Goal: Contribute content

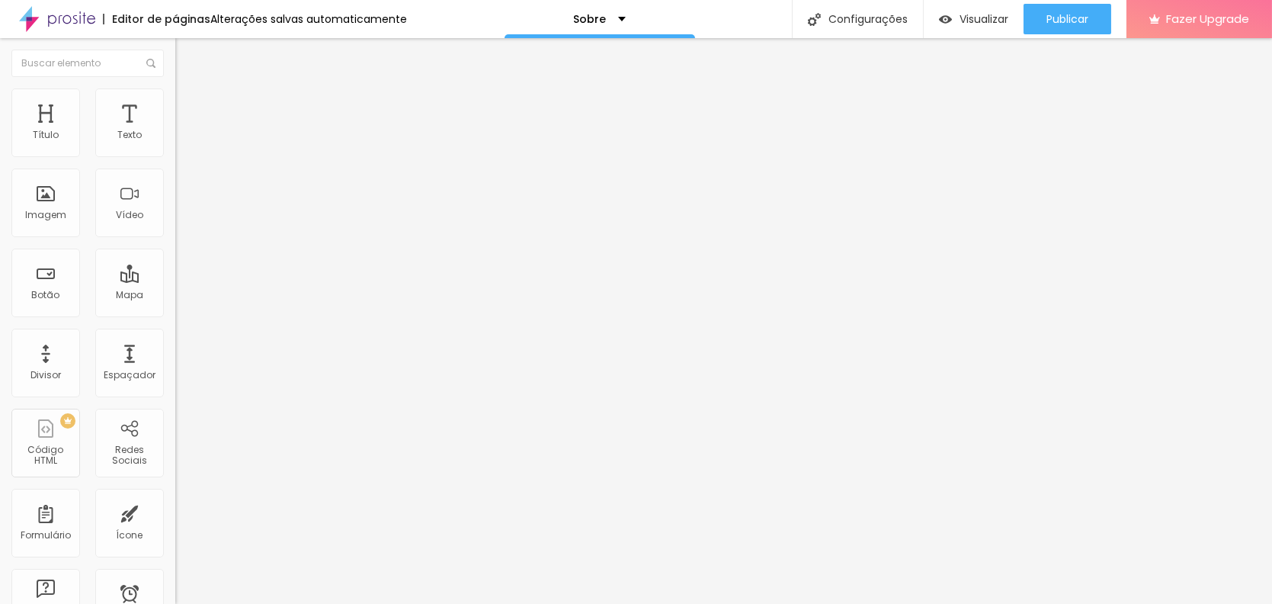
click at [175, 131] on span "Trocar imagem" at bounding box center [216, 124] width 83 height 13
click at [175, 228] on div "Proporção" at bounding box center [262, 223] width 175 height 9
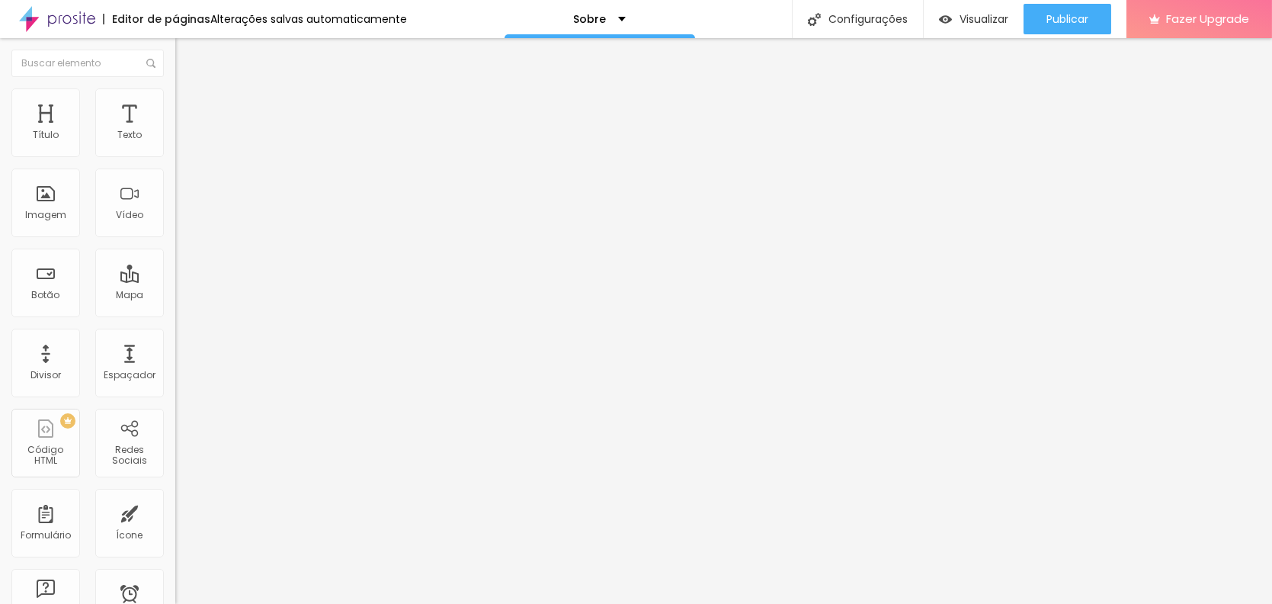
click at [175, 266] on span "Quadrado" at bounding box center [200, 259] width 50 height 13
click at [175, 130] on div "Trocar imagem" at bounding box center [262, 124] width 175 height 11
click at [175, 105] on ul "Conteúdo Estilo Avançado" at bounding box center [262, 96] width 175 height 46
click at [175, 97] on img at bounding box center [182, 95] width 14 height 14
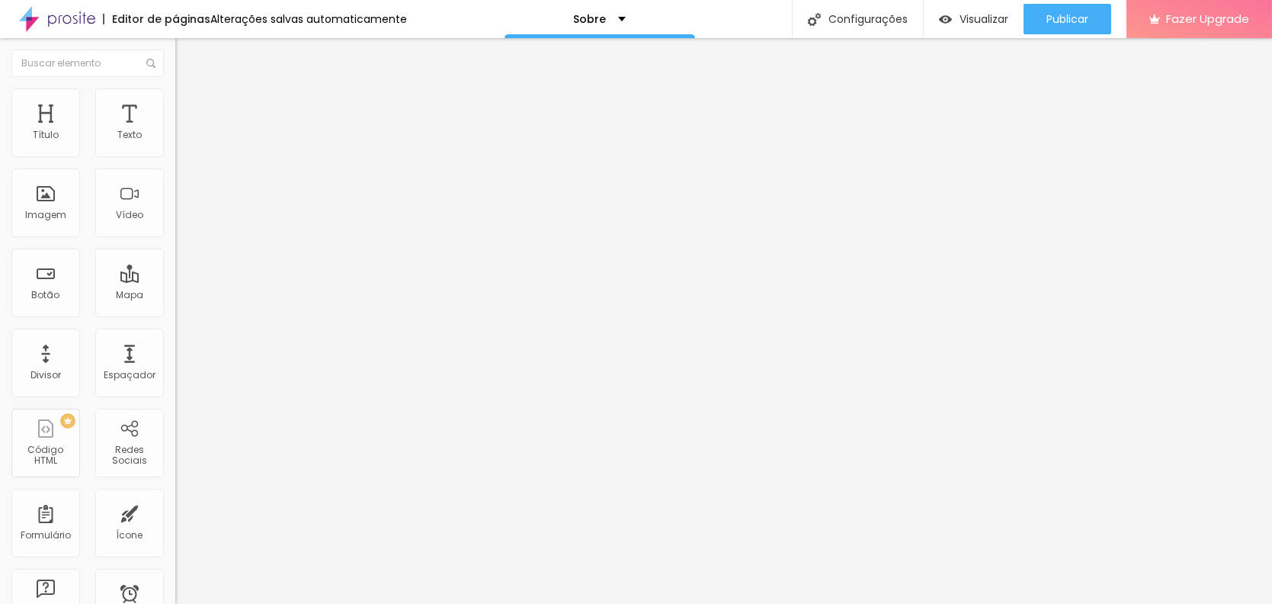
click at [175, 104] on li "Avançado" at bounding box center [262, 111] width 175 height 15
click at [187, 56] on img "button" at bounding box center [193, 56] width 12 height 12
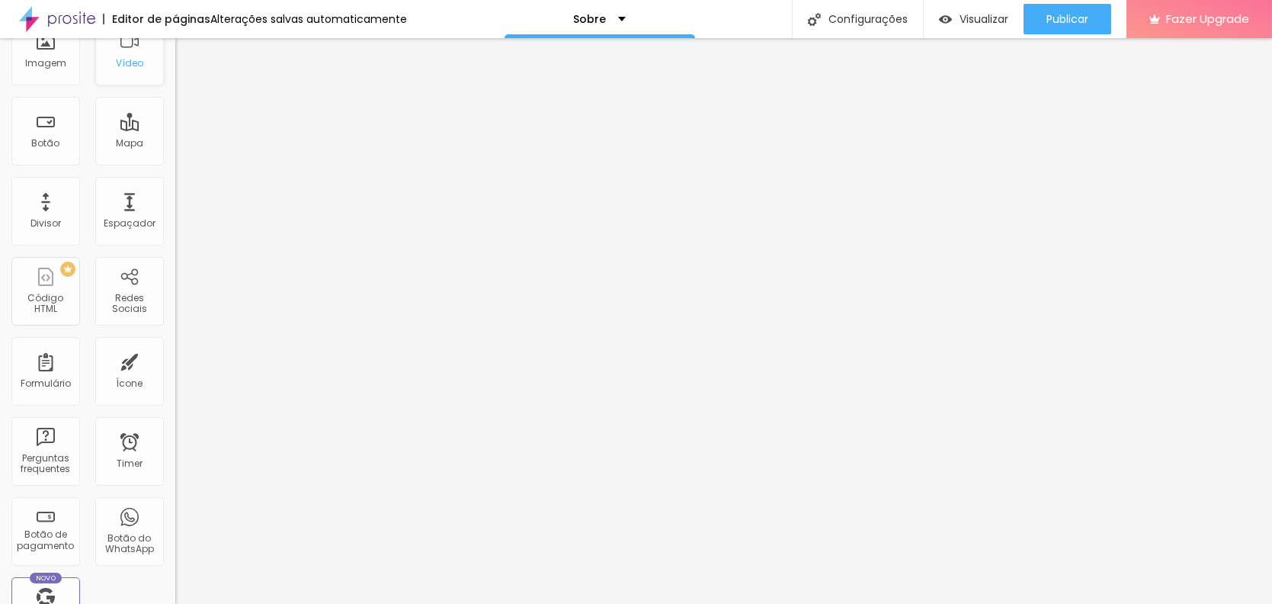
scroll to position [229, 0]
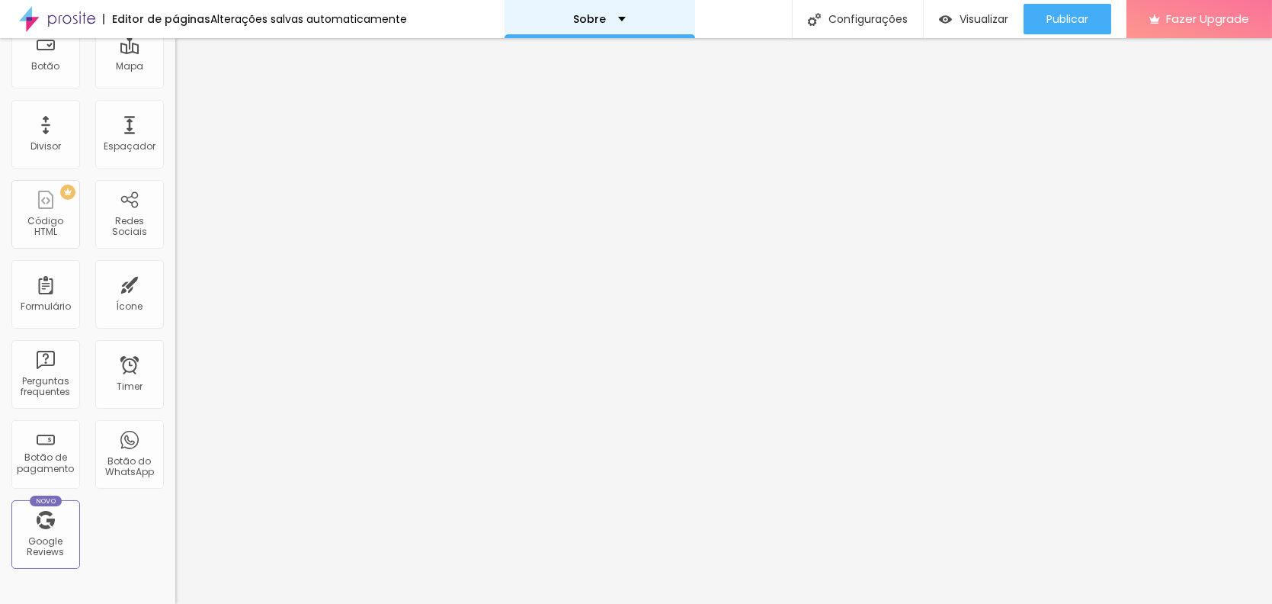
click at [620, 8] on div "Sobre" at bounding box center [599, 19] width 191 height 38
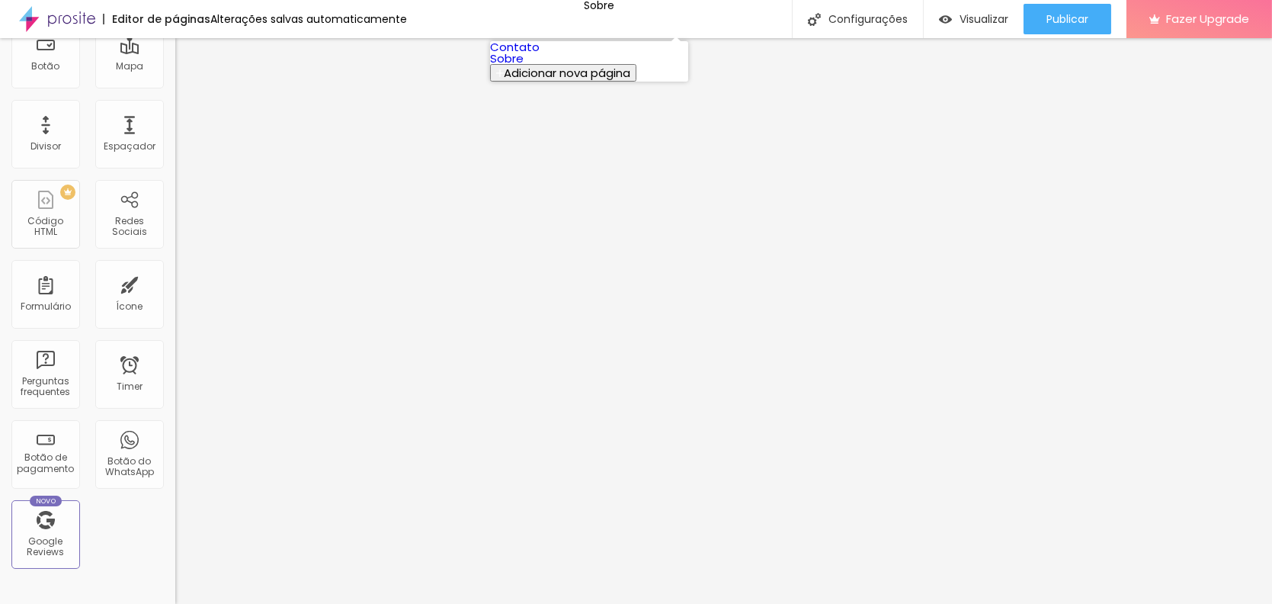
click at [540, 55] on link "Contato" at bounding box center [515, 47] width 50 height 16
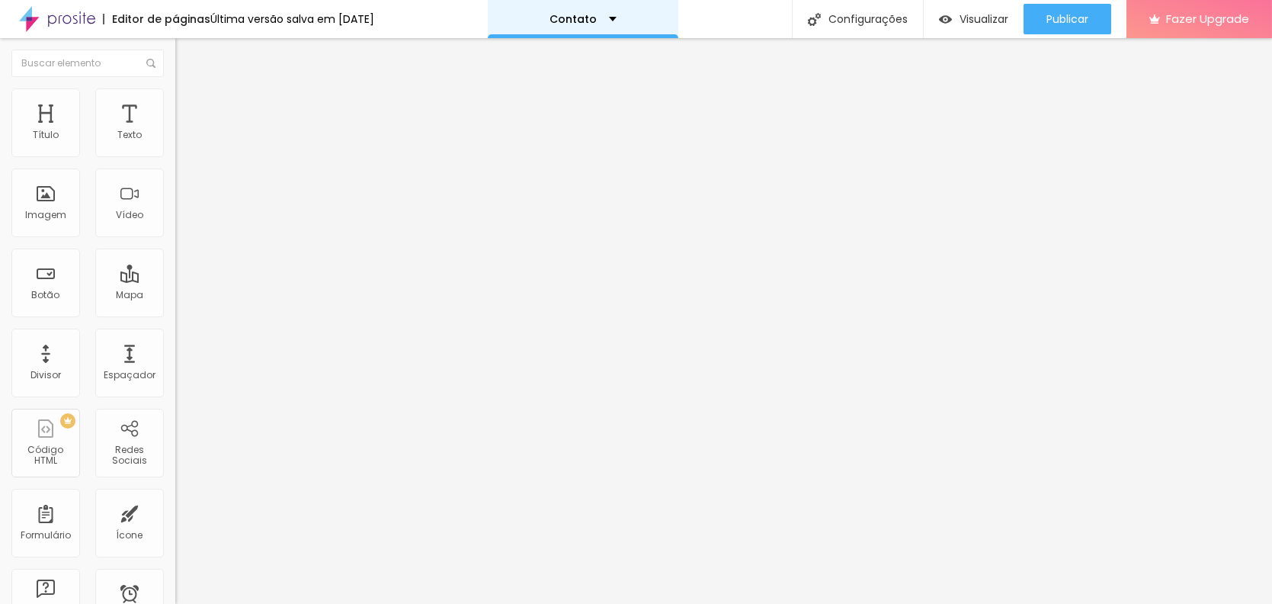
click at [632, 27] on div "Contato" at bounding box center [583, 19] width 191 height 38
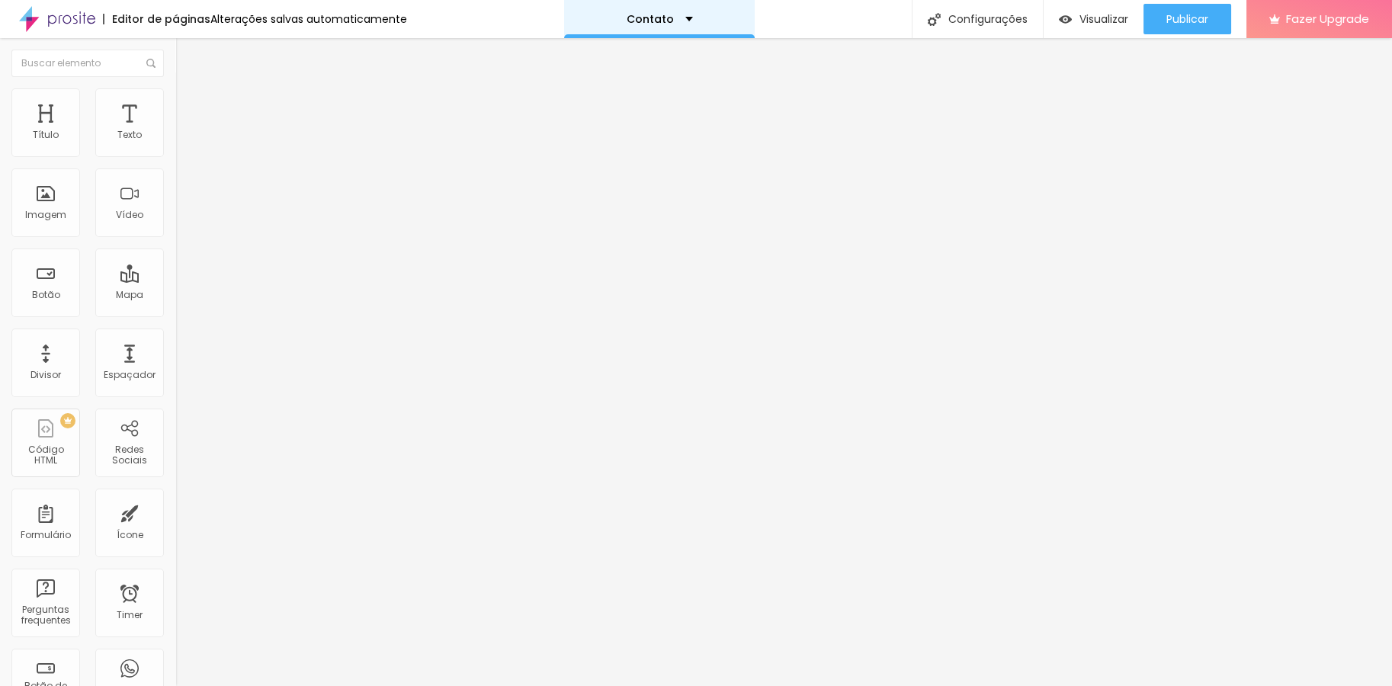
click at [691, 4] on div "Contato" at bounding box center [659, 19] width 191 height 38
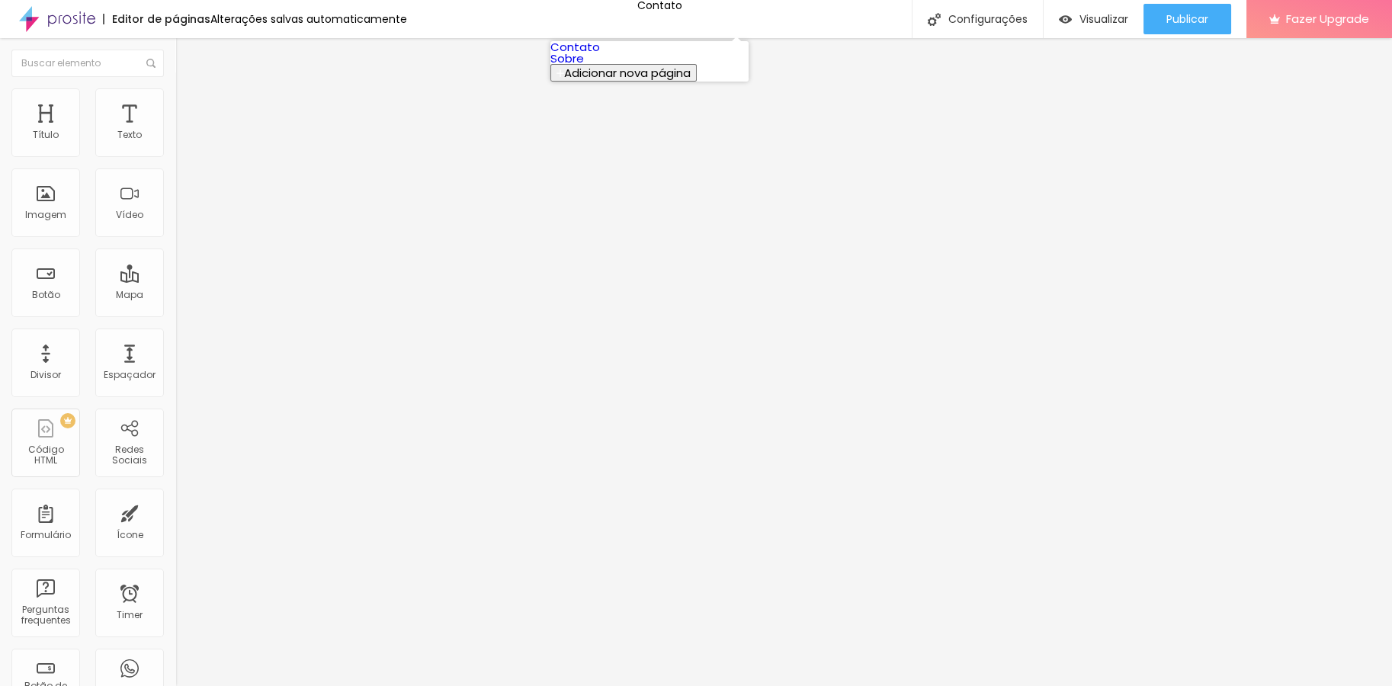
click at [584, 66] on link "Sobre" at bounding box center [567, 58] width 34 height 16
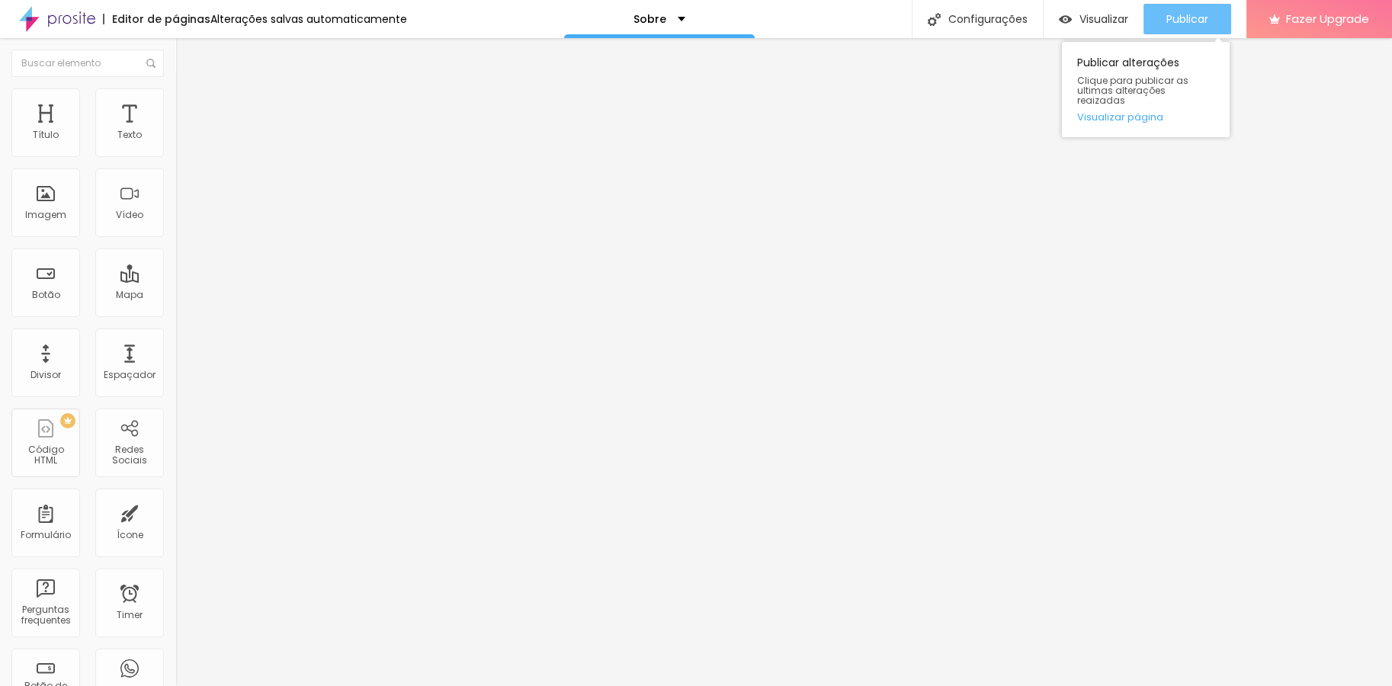
click at [1214, 4] on button "Publicar" at bounding box center [1187, 19] width 88 height 30
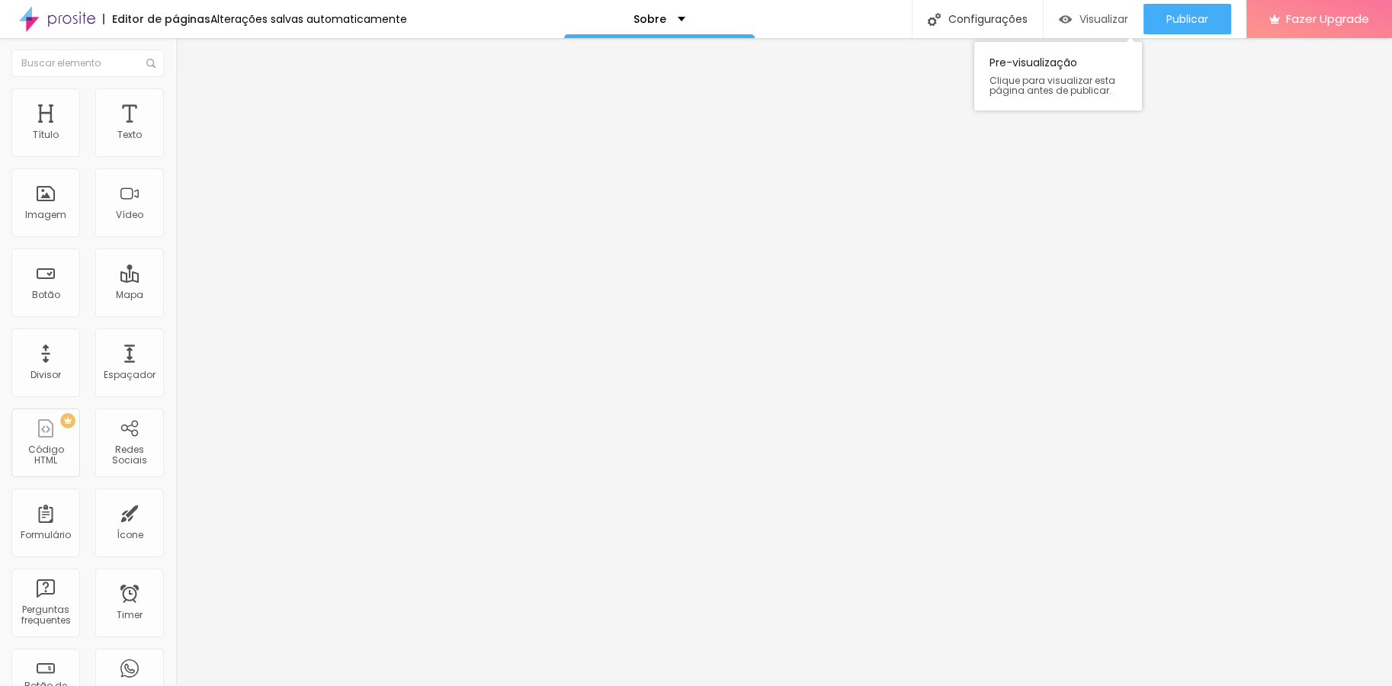
click at [1112, 10] on div "Visualizar" at bounding box center [1093, 19] width 69 height 30
click at [623, 9] on div "Sobre" at bounding box center [659, 19] width 191 height 38
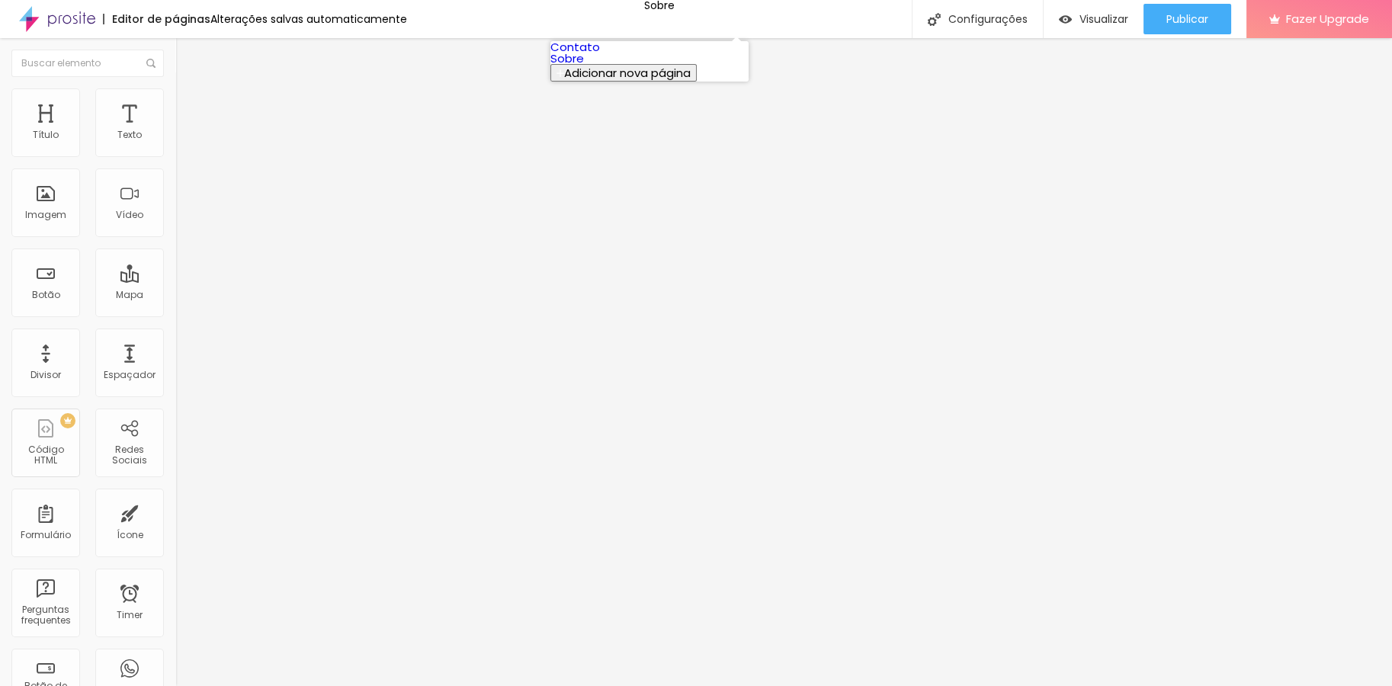
click at [600, 55] on link "Contato" at bounding box center [575, 47] width 50 height 16
click at [175, 143] on input "Alboom Brasil" at bounding box center [266, 135] width 183 height 15
drag, startPoint x: 120, startPoint y: 175, endPoint x: 0, endPoint y: 178, distance: 119.7
click at [175, 178] on div "Endereço Alboom Brasil Alinhamento 15 Zoom" at bounding box center [262, 271] width 175 height 305
type input "Aracaju"
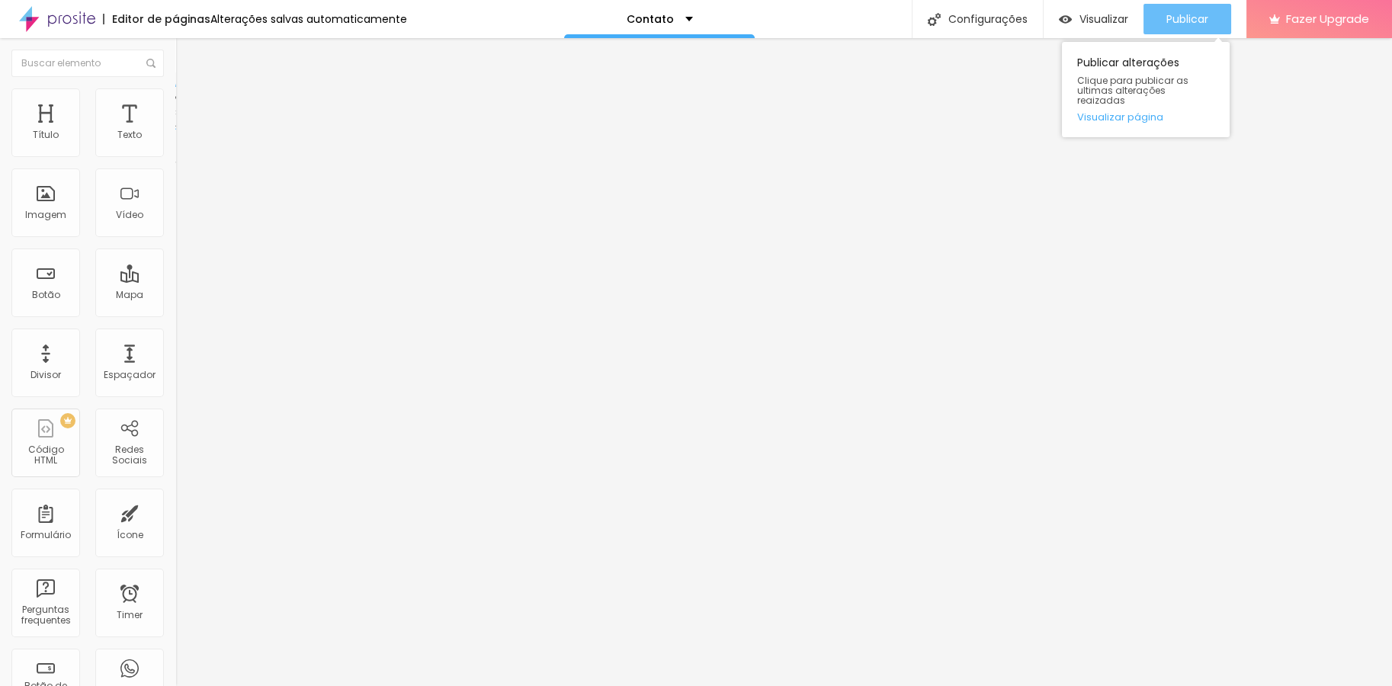
click at [1166, 15] on span "Publicar" at bounding box center [1187, 19] width 42 height 12
click at [1199, 21] on span "Publicar" at bounding box center [1187, 19] width 42 height 12
click at [1143, 112] on link "Visualizar página" at bounding box center [1145, 117] width 137 height 10
